Goal: Find specific page/section: Find specific page/section

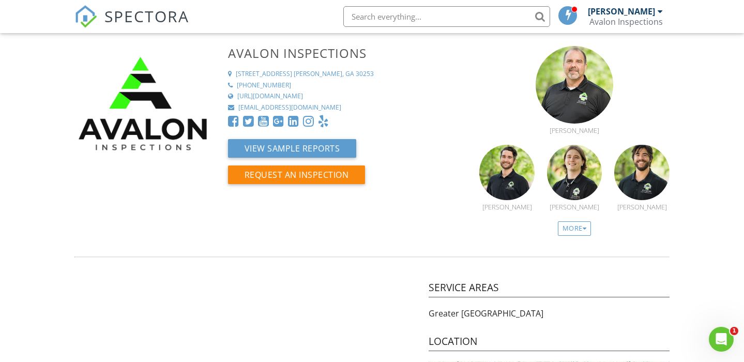
click at [413, 20] on input "text" at bounding box center [446, 16] width 207 height 21
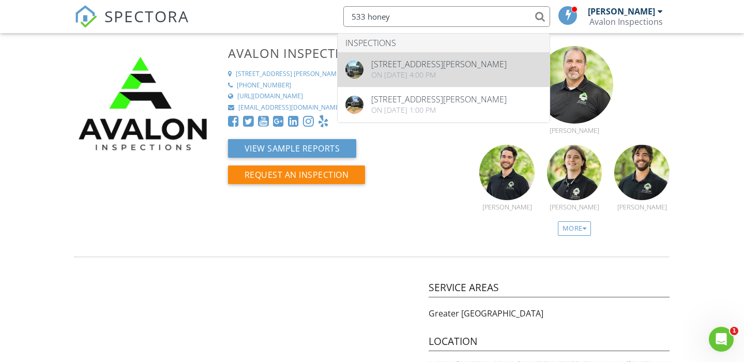
type input "533 honey"
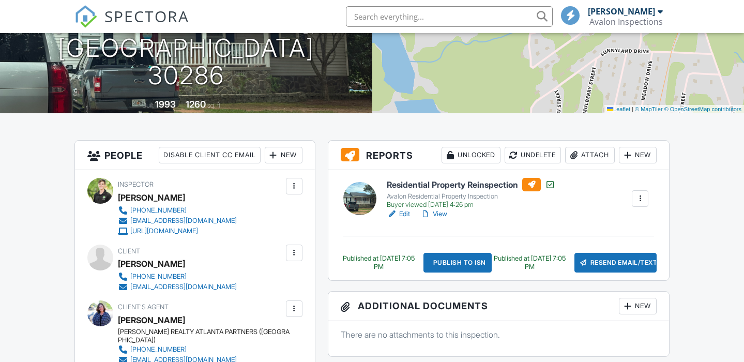
scroll to position [163, 0]
click at [445, 215] on link "View" at bounding box center [433, 214] width 27 height 10
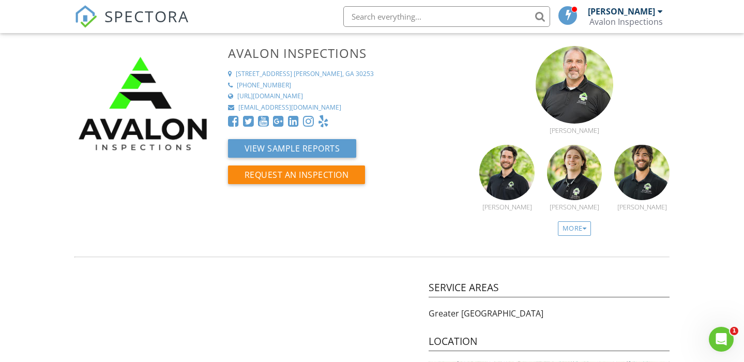
click at [157, 19] on span "SPECTORA" at bounding box center [146, 16] width 85 height 22
